Goal: Obtain resource: Obtain resource

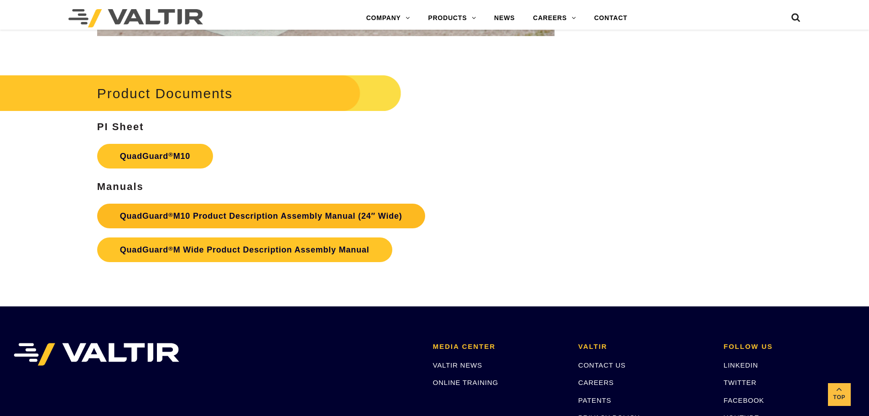
scroll to position [3376, 0]
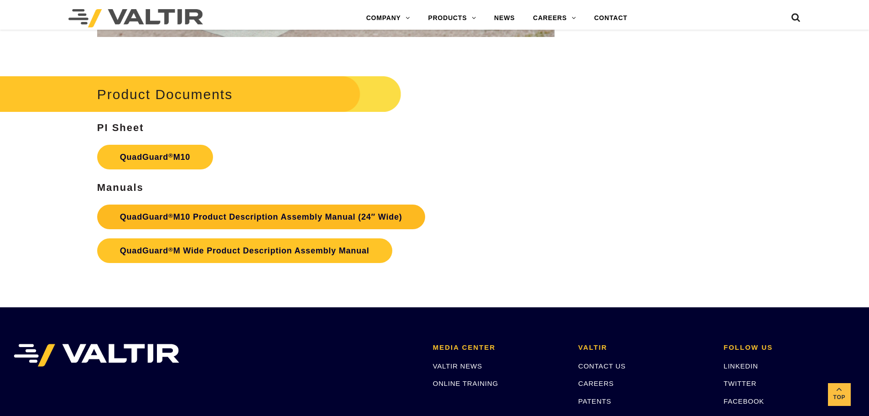
click at [276, 219] on link "QuadGuard ® M10 Product Description Assembly Manual (24″ Wide)" at bounding box center [261, 216] width 328 height 25
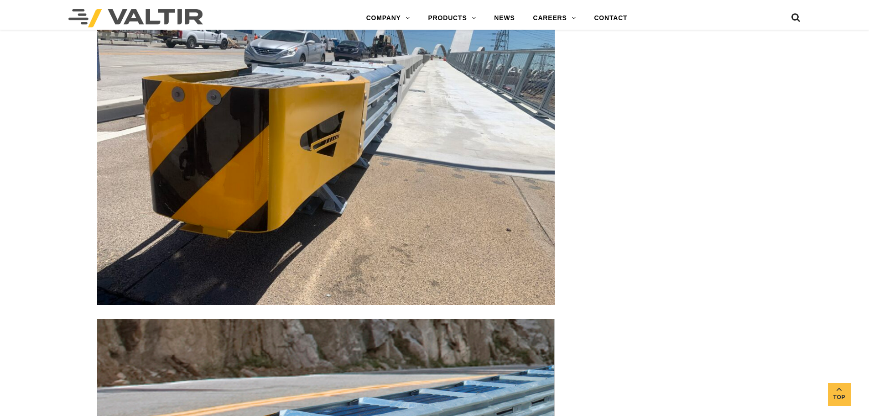
scroll to position [2737, 0]
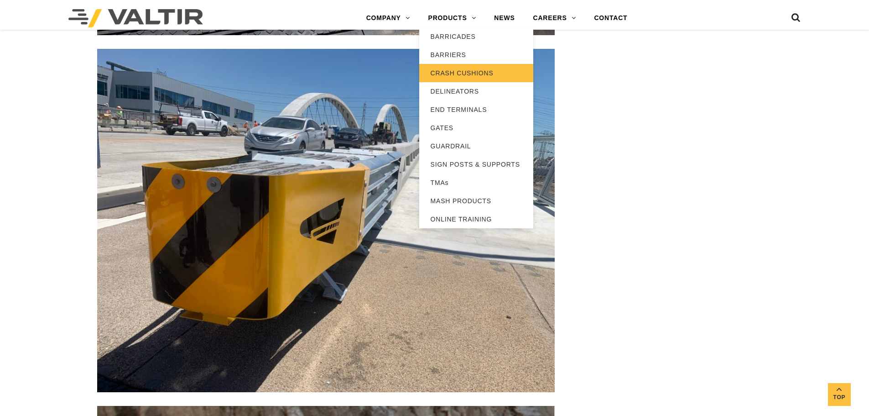
click at [456, 72] on link "CRASH CUSHIONS" at bounding box center [476, 73] width 114 height 18
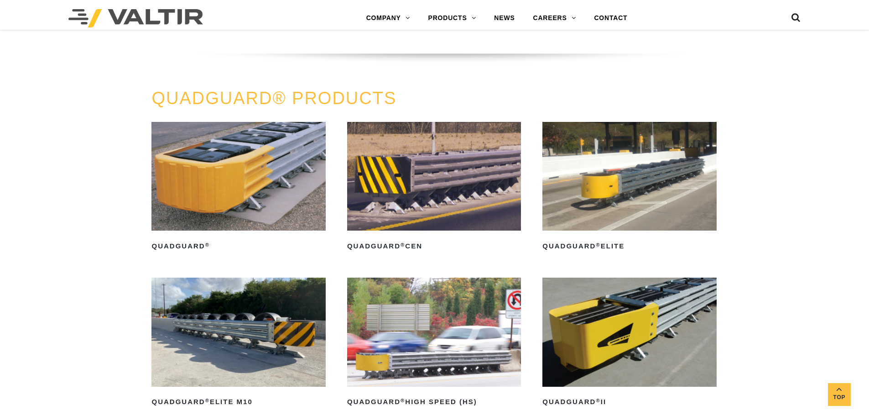
scroll to position [730, 0]
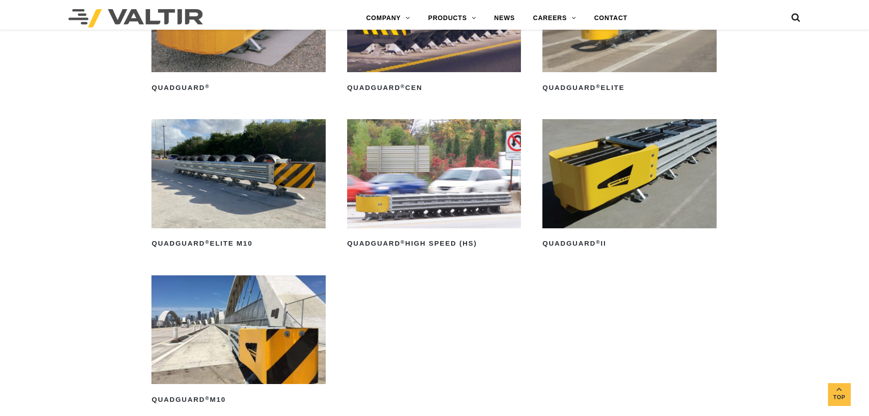
click at [620, 219] on img at bounding box center [629, 173] width 174 height 109
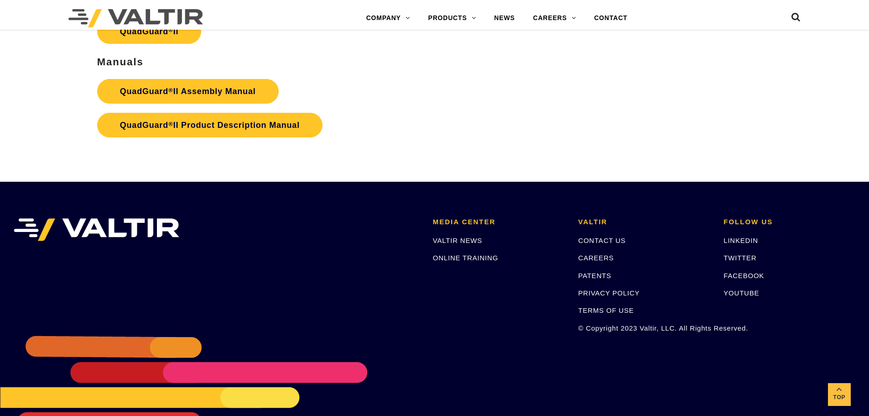
scroll to position [1904, 0]
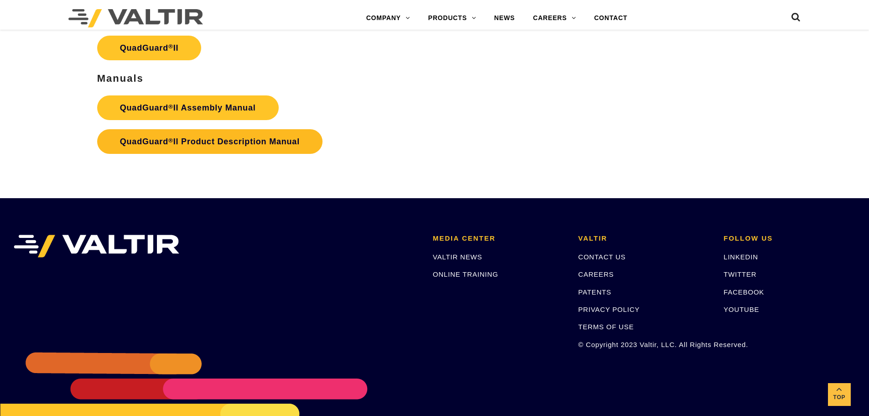
click at [226, 137] on strong "QuadGuard ® II Product Description Manual" at bounding box center [210, 141] width 180 height 9
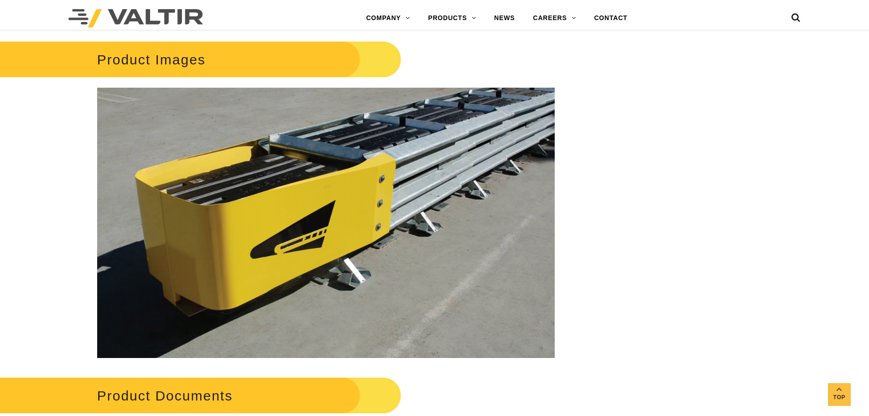
scroll to position [1494, 0]
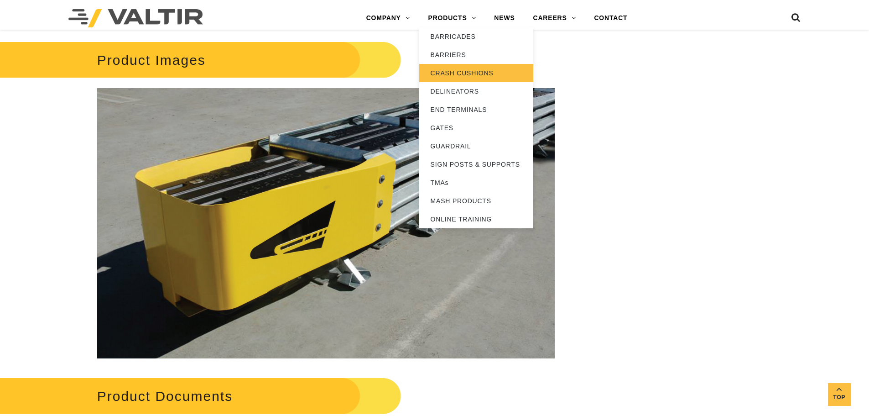
click at [455, 71] on link "CRASH CUSHIONS" at bounding box center [476, 73] width 114 height 18
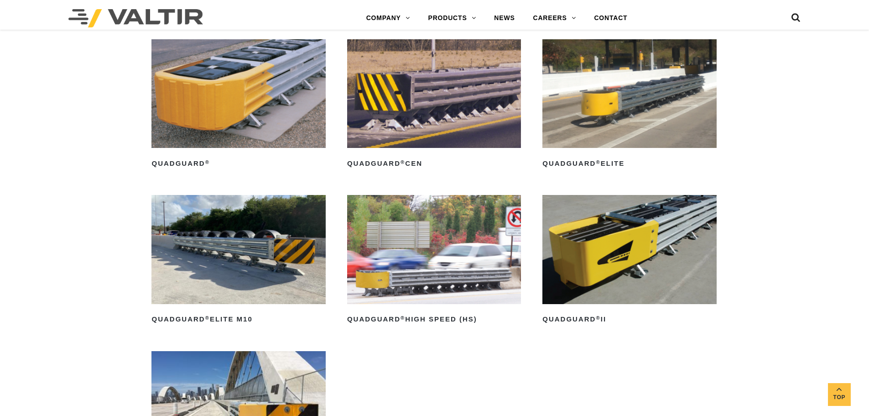
scroll to position [684, 0]
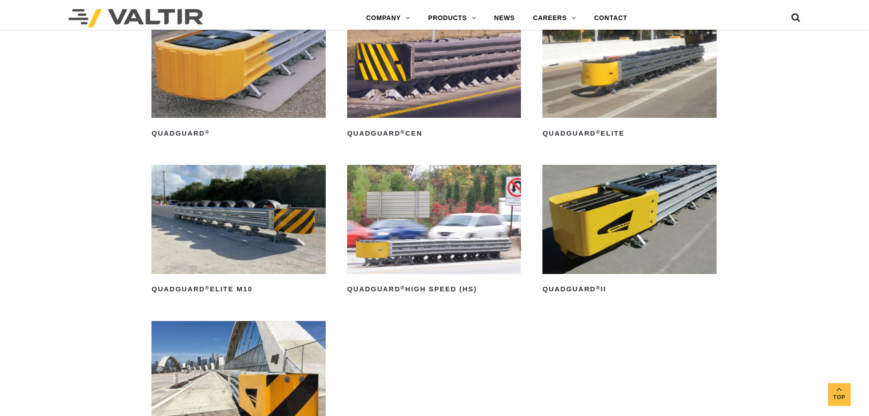
click at [265, 106] on img at bounding box center [238, 63] width 174 height 109
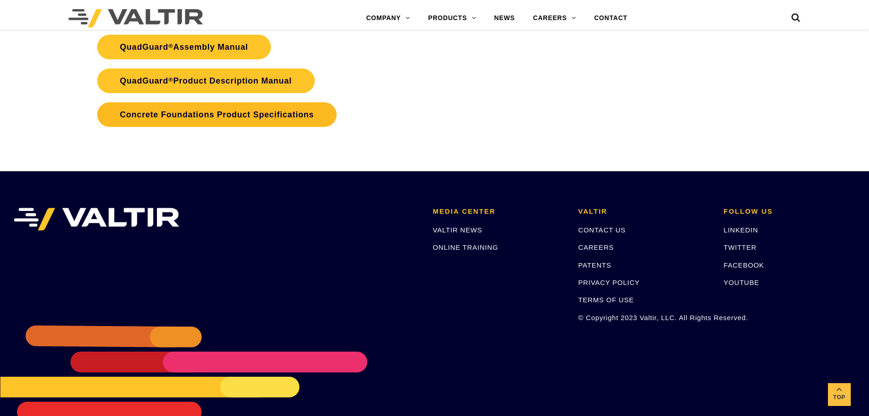
scroll to position [1978, 0]
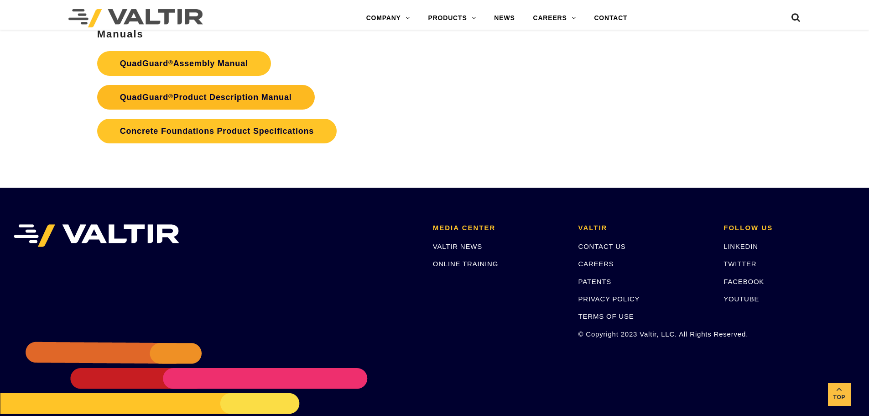
click at [240, 93] on link "QuadGuard ® Product Description Manual" at bounding box center [206, 97] width 218 height 25
